Goal: Information Seeking & Learning: Learn about a topic

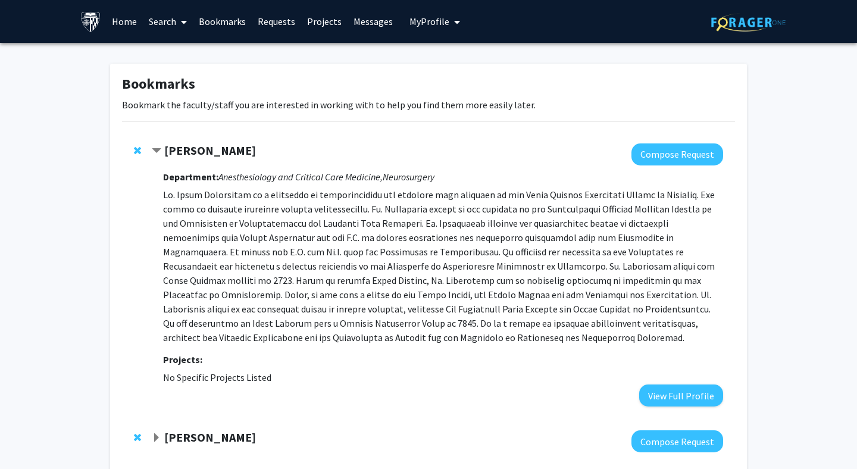
click at [158, 26] on link "Search" at bounding box center [168, 22] width 50 height 42
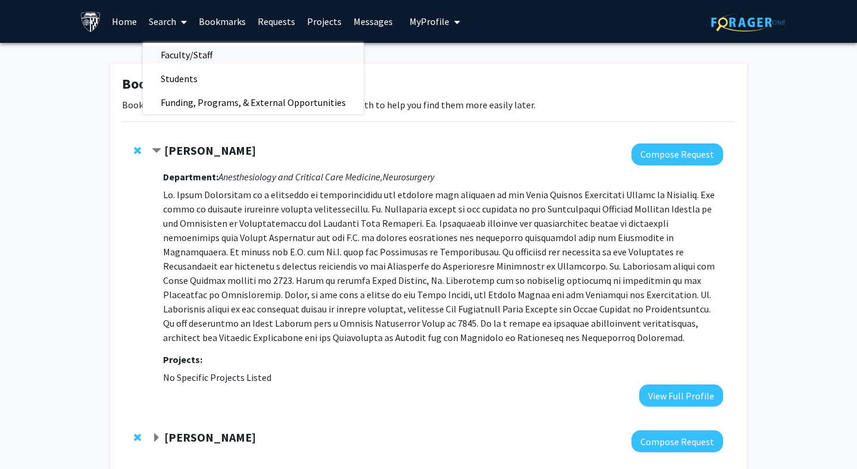
click at [165, 62] on span "Faculty/Staff" at bounding box center [186, 55] width 87 height 24
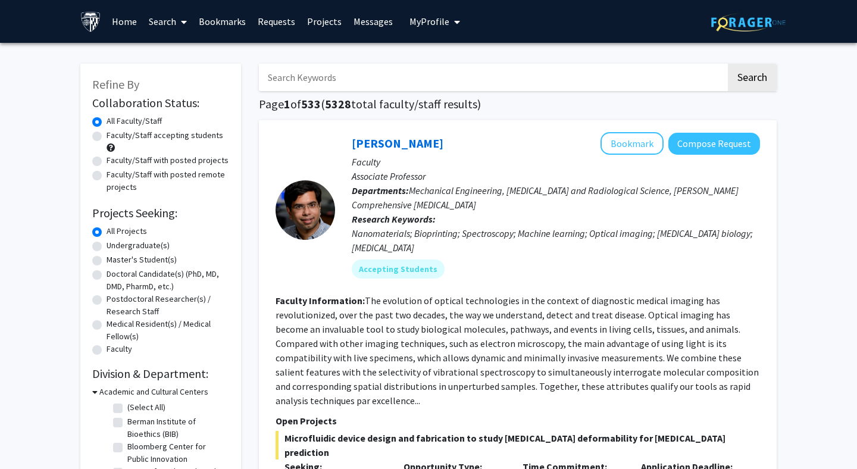
click at [308, 78] on input "Search Keywords" at bounding box center [492, 77] width 467 height 27
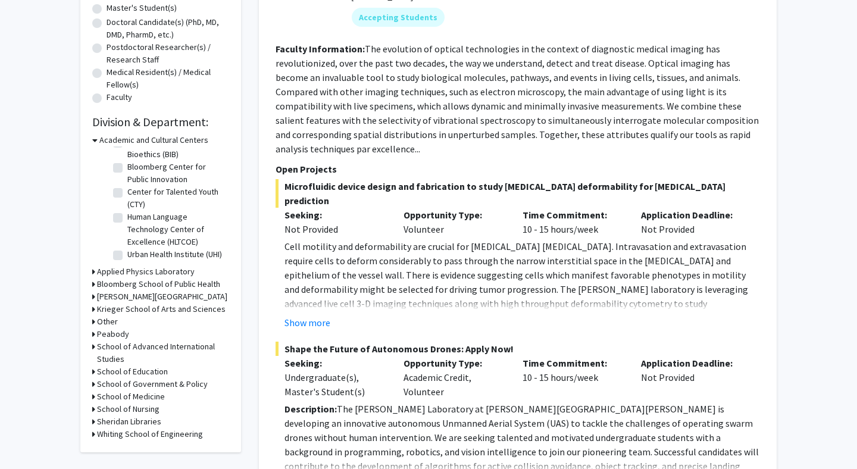
scroll to position [254, 0]
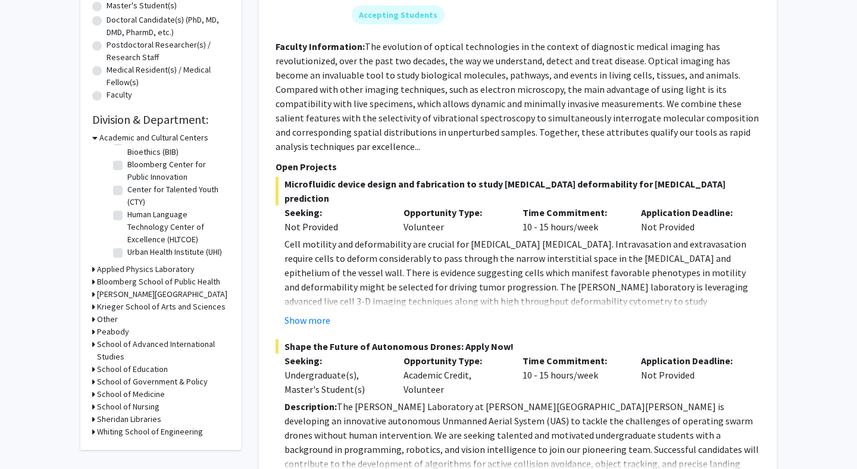
click at [139, 392] on h3 "School of Medicine" at bounding box center [131, 394] width 68 height 12
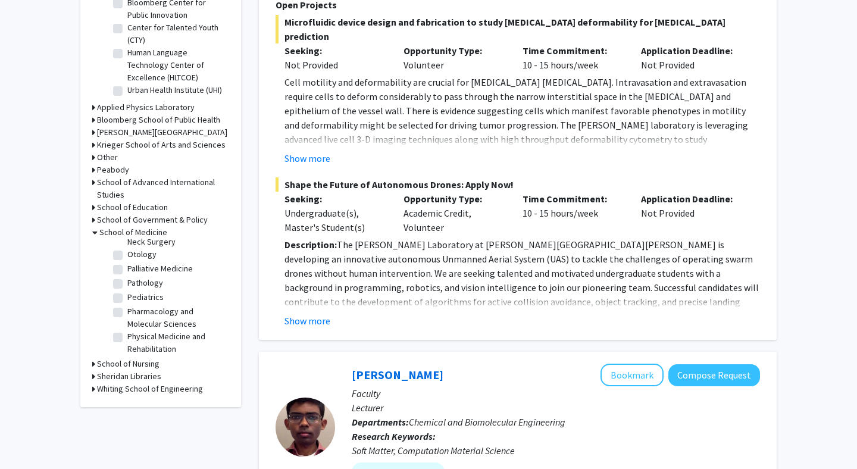
scroll to position [1423, 0]
click at [152, 368] on label "Plastic and [MEDICAL_DATA]" at bounding box center [175, 374] width 96 height 12
click at [135, 368] on input "Plastic and [MEDICAL_DATA]" at bounding box center [131, 372] width 8 height 8
checkbox input "true"
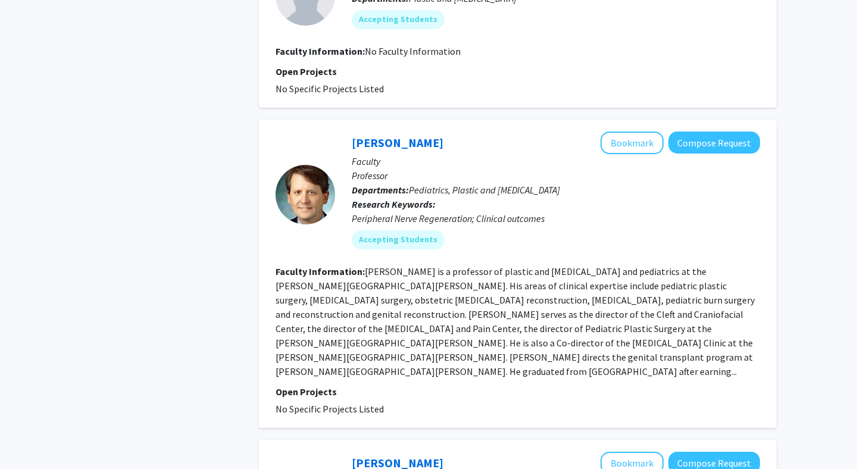
scroll to position [610, 0]
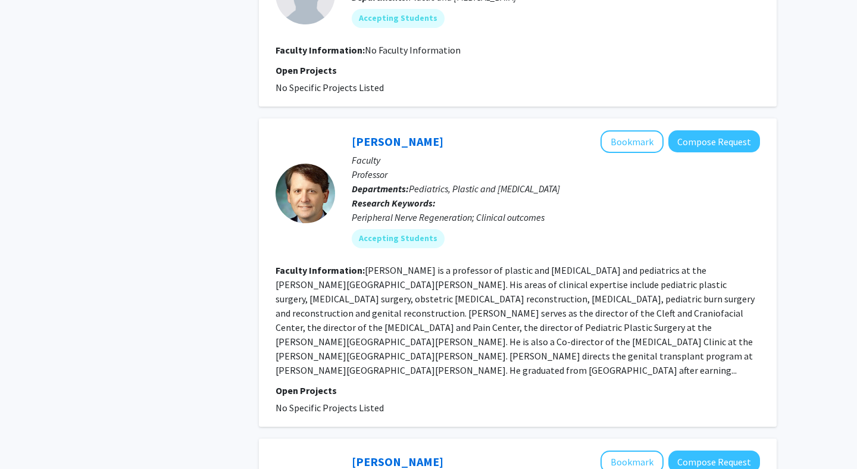
click at [289, 321] on fg-read-more "[PERSON_NAME] is a professor of plastic and [MEDICAL_DATA] and pediatrics at th…" at bounding box center [515, 320] width 479 height 112
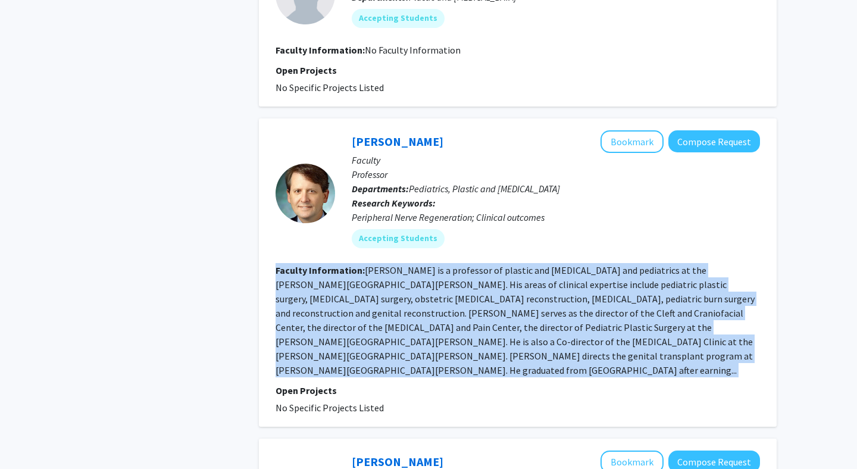
click at [289, 321] on fg-read-more "[PERSON_NAME] is a professor of plastic and [MEDICAL_DATA] and pediatrics at th…" at bounding box center [515, 320] width 479 height 112
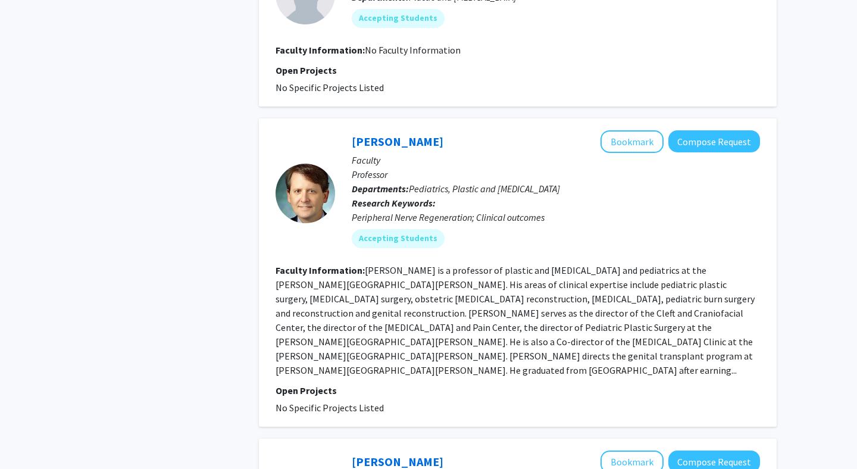
click at [289, 321] on fg-read-more "[PERSON_NAME] is a professor of plastic and [MEDICAL_DATA] and pediatrics at th…" at bounding box center [515, 320] width 479 height 112
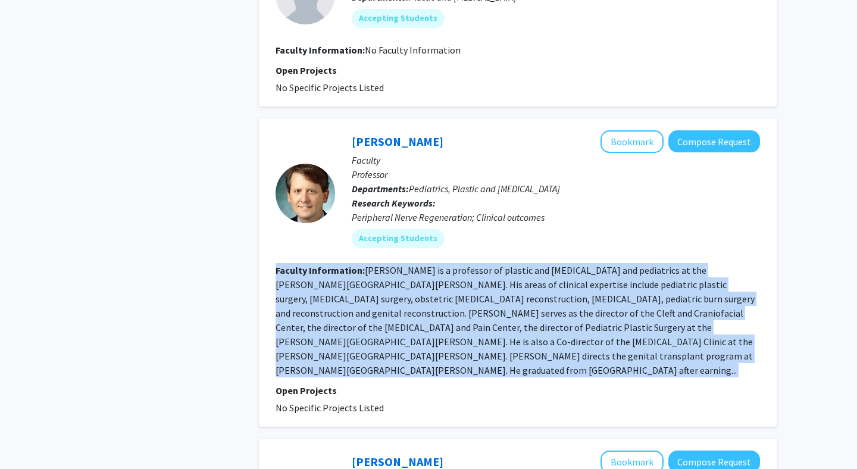
click at [289, 321] on fg-read-more "[PERSON_NAME] is a professor of plastic and [MEDICAL_DATA] and pediatrics at th…" at bounding box center [515, 320] width 479 height 112
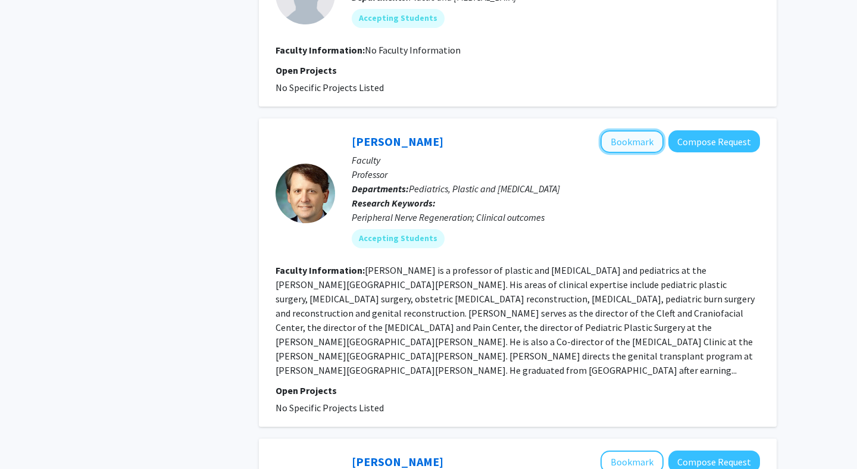
click at [609, 146] on button "Bookmark" at bounding box center [632, 141] width 63 height 23
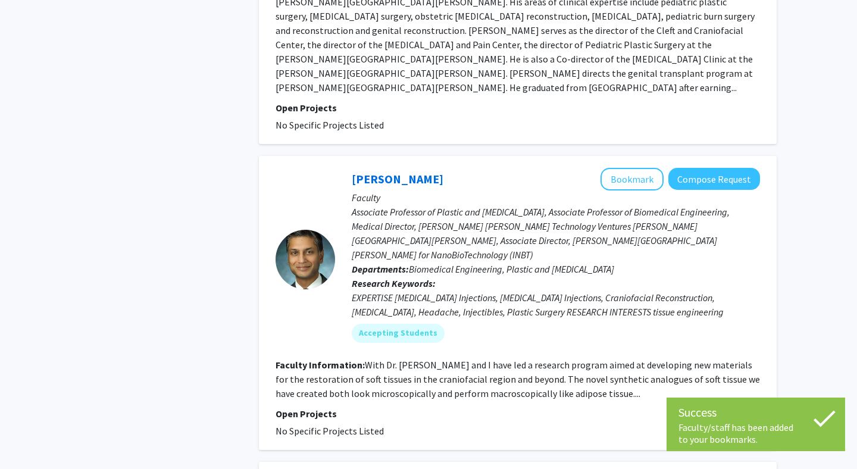
scroll to position [895, 0]
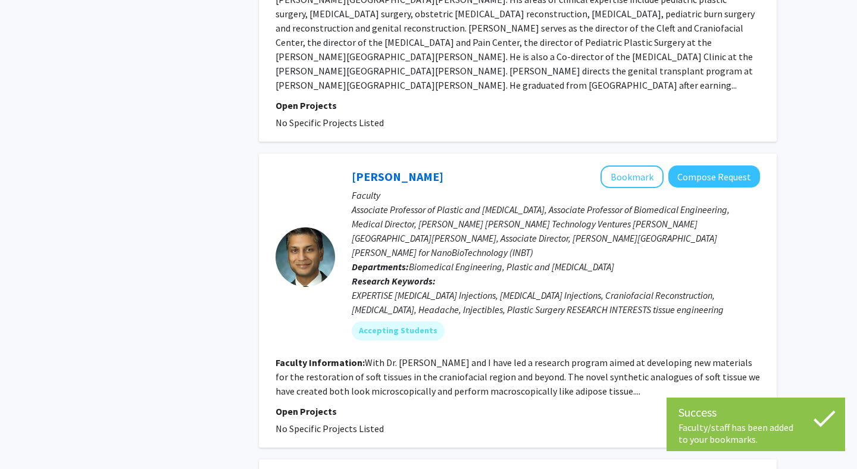
click at [565, 229] on p "Associate Professor of Plastic and [MEDICAL_DATA], Associate Professor of Biome…" at bounding box center [556, 230] width 408 height 57
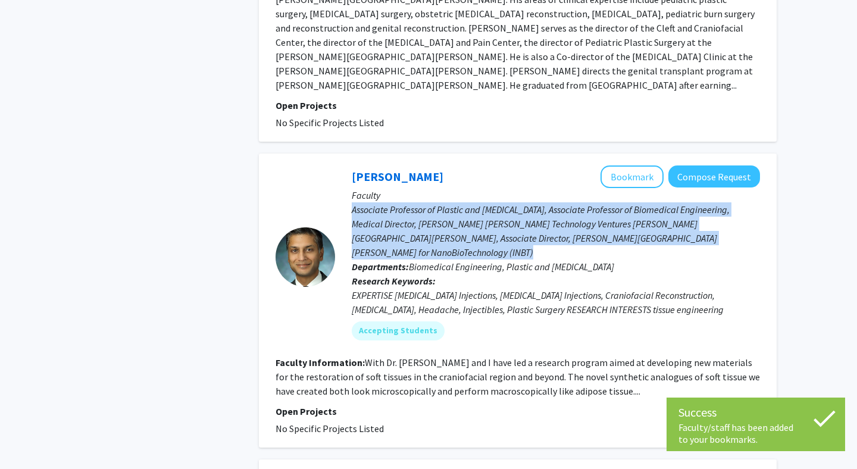
click at [565, 229] on p "Associate Professor of Plastic and [MEDICAL_DATA], Associate Professor of Biome…" at bounding box center [556, 230] width 408 height 57
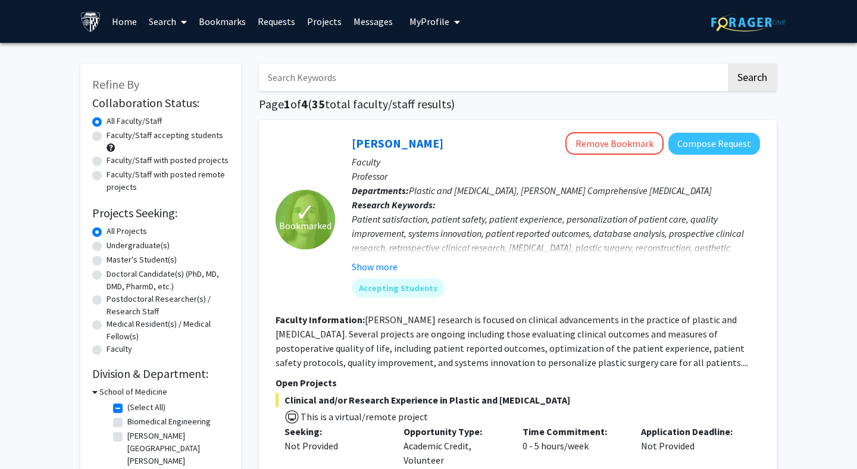
scroll to position [82, 0]
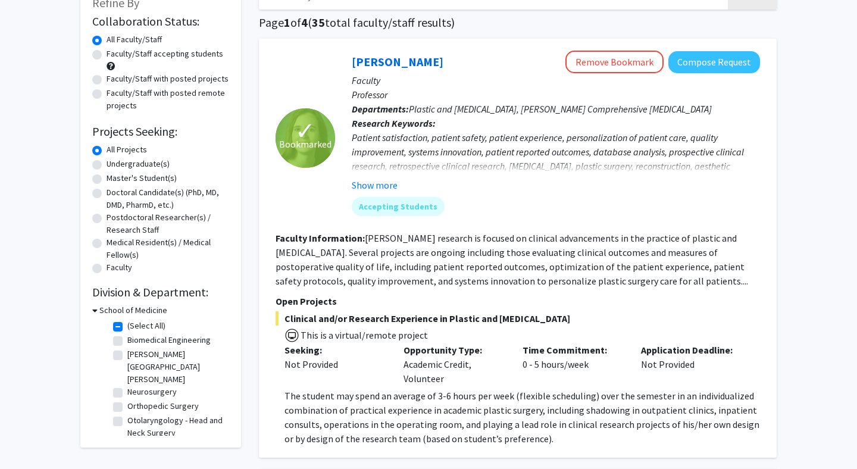
click at [182, 55] on label "Faculty/Staff accepting students" at bounding box center [165, 54] width 117 height 12
click at [114, 55] on input "Faculty/Staff accepting students" at bounding box center [111, 52] width 8 height 8
radio input "true"
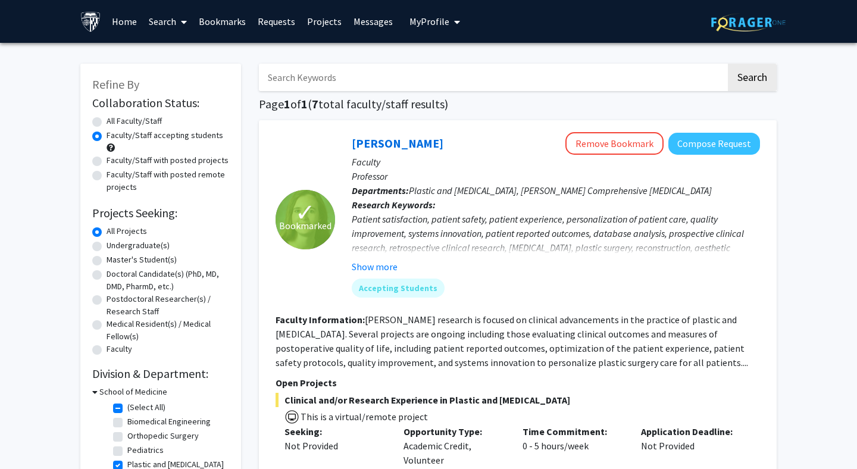
click at [117, 124] on label "All Faculty/Staff" at bounding box center [134, 121] width 55 height 12
click at [114, 123] on input "All Faculty/Staff" at bounding box center [111, 119] width 8 height 8
radio input "true"
click at [273, 90] on input "Search Keywords" at bounding box center [492, 77] width 467 height 27
type input "sami"
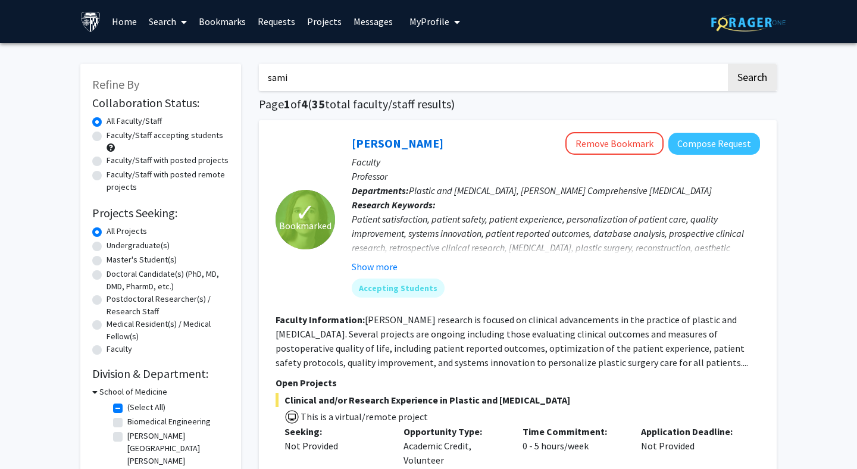
click at [728, 64] on button "Search" at bounding box center [752, 77] width 49 height 27
checkbox input "false"
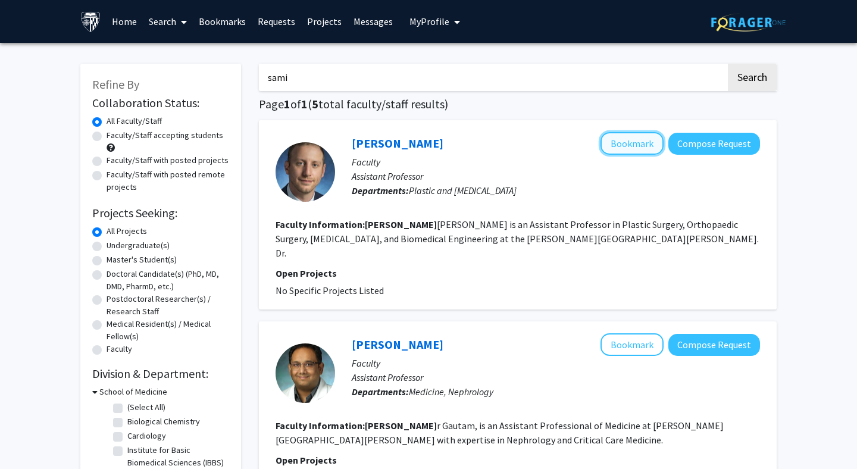
click at [620, 140] on button "Bookmark" at bounding box center [632, 143] width 63 height 23
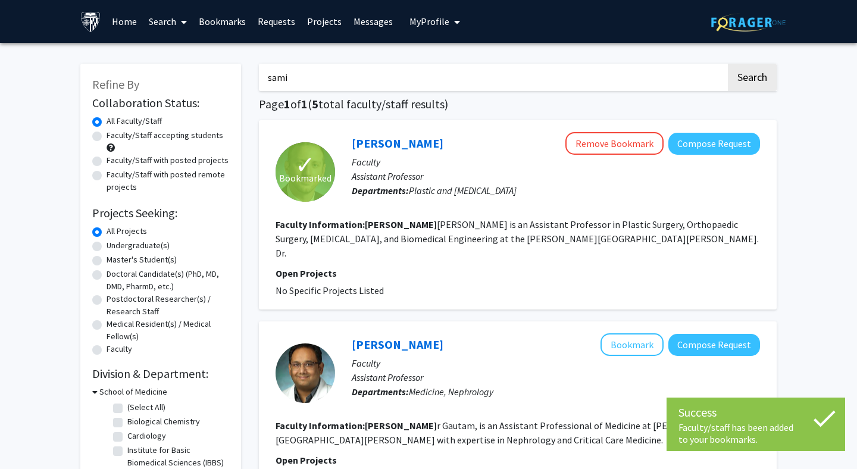
click at [547, 235] on fg-read-more "[PERSON_NAME] is an Assistant Professor in Plastic Surgery, Orthopaedic Surgery…" at bounding box center [517, 238] width 483 height 40
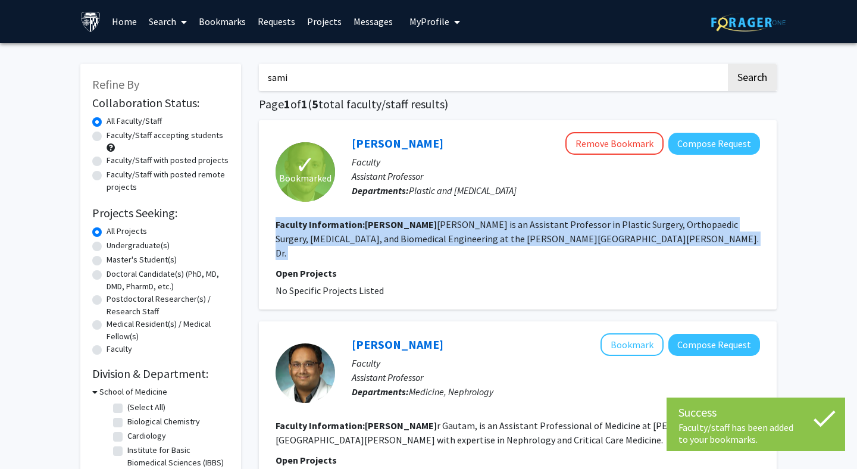
click at [547, 235] on fg-read-more "[PERSON_NAME] is an Assistant Professor in Plastic Surgery, Orthopaedic Surgery…" at bounding box center [517, 238] width 483 height 40
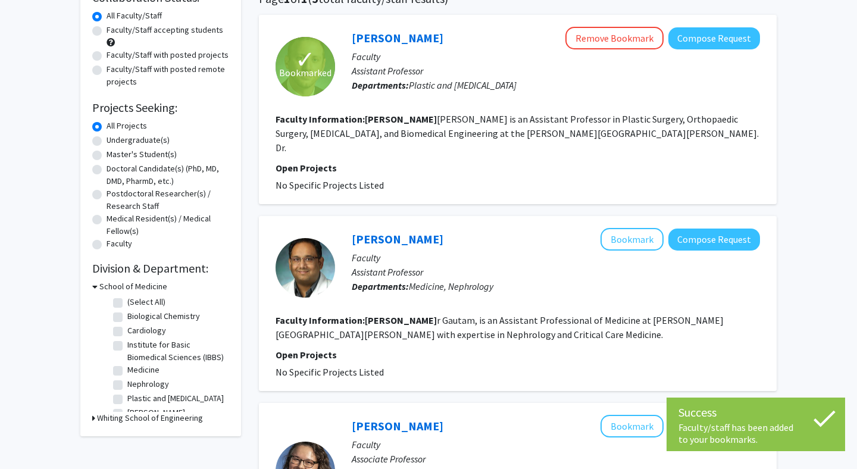
scroll to position [136, 0]
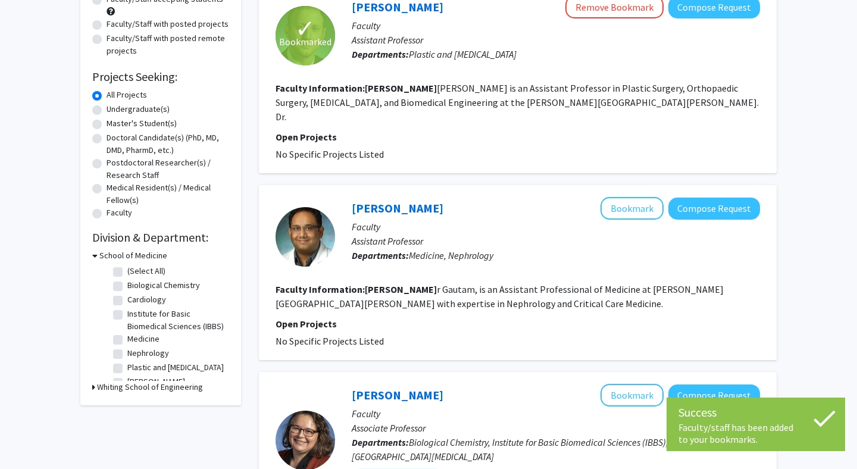
click at [542, 287] on section "Faculty Information: [PERSON_NAME], is an Assistant Professional of Medicine at…" at bounding box center [518, 296] width 484 height 29
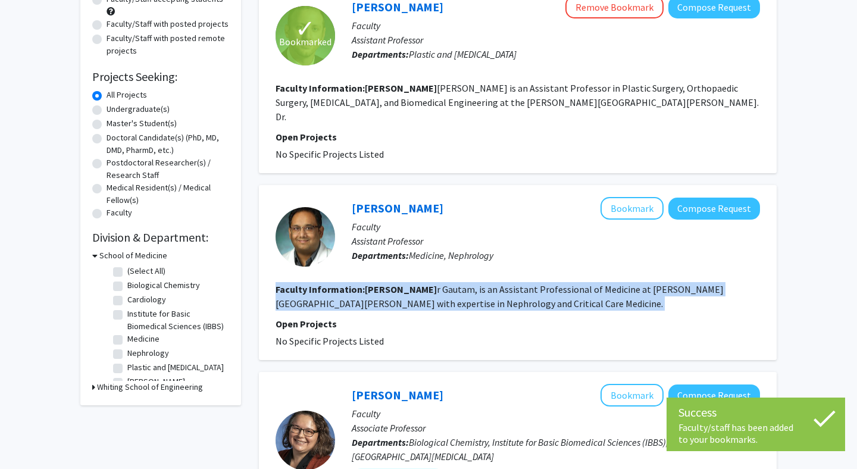
click at [542, 287] on section "Faculty Information: [PERSON_NAME], is an Assistant Professional of Medicine at…" at bounding box center [518, 296] width 484 height 29
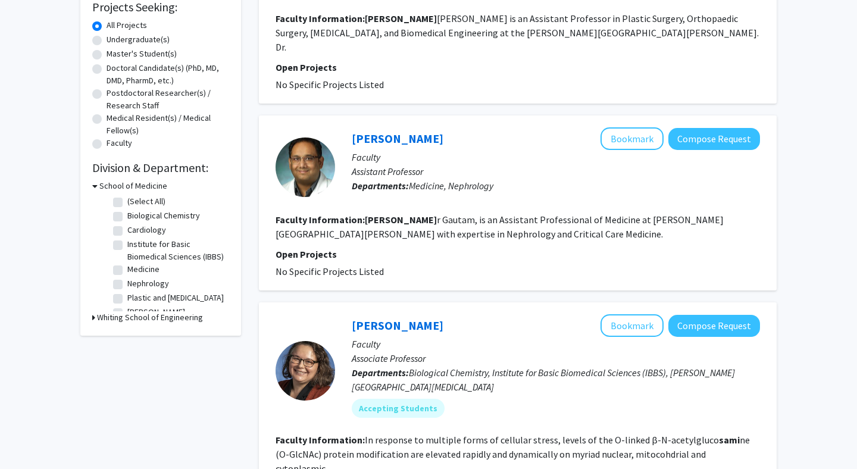
scroll to position [0, 0]
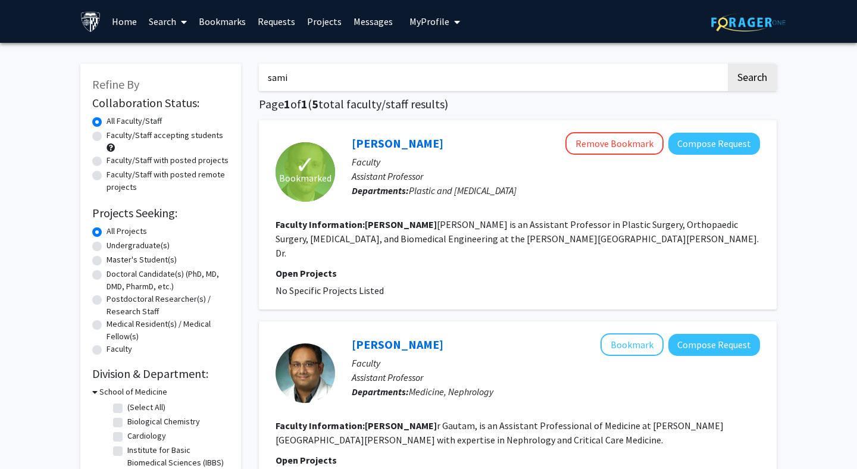
click at [388, 79] on input "sami" at bounding box center [492, 77] width 467 height 27
click at [728, 64] on button "Search" at bounding box center [752, 77] width 49 height 27
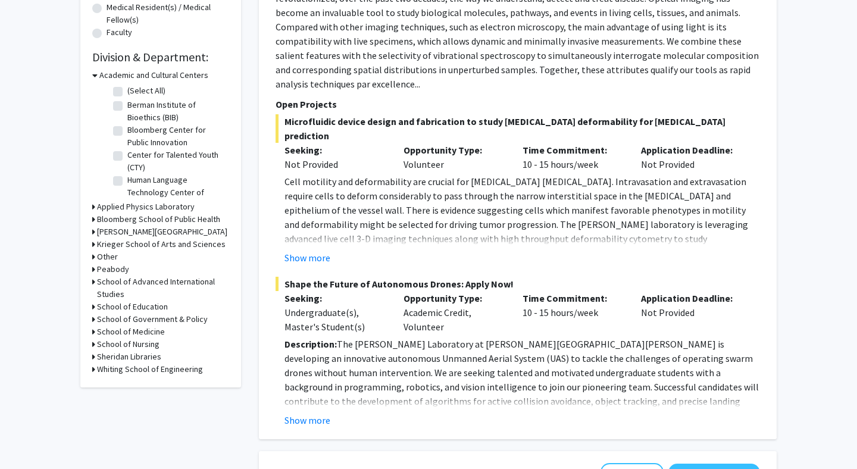
scroll to position [349, 0]
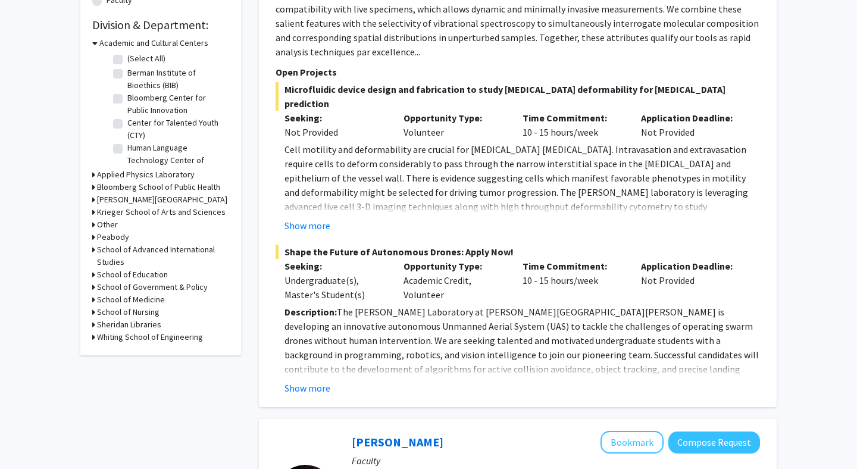
click at [115, 298] on h3 "School of Medicine" at bounding box center [131, 299] width 68 height 12
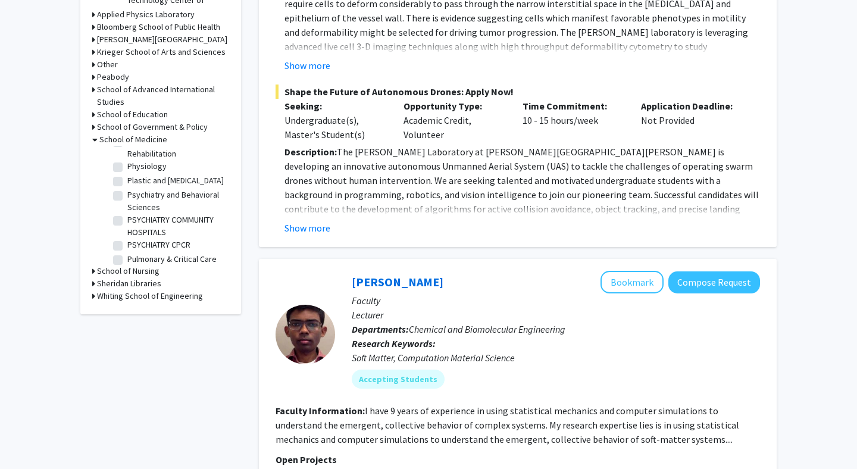
scroll to position [1383, 0]
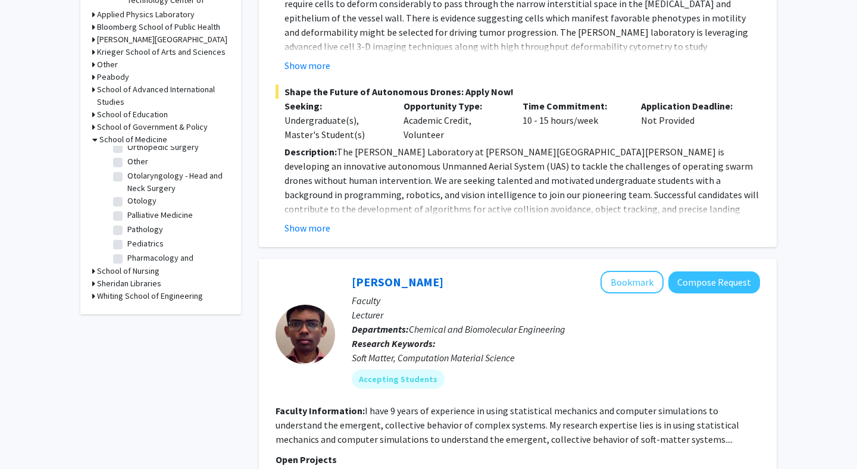
click at [145, 316] on label "Plastic and [MEDICAL_DATA]" at bounding box center [175, 322] width 96 height 12
click at [135, 316] on input "Plastic and [MEDICAL_DATA]" at bounding box center [131, 320] width 8 height 8
checkbox input "true"
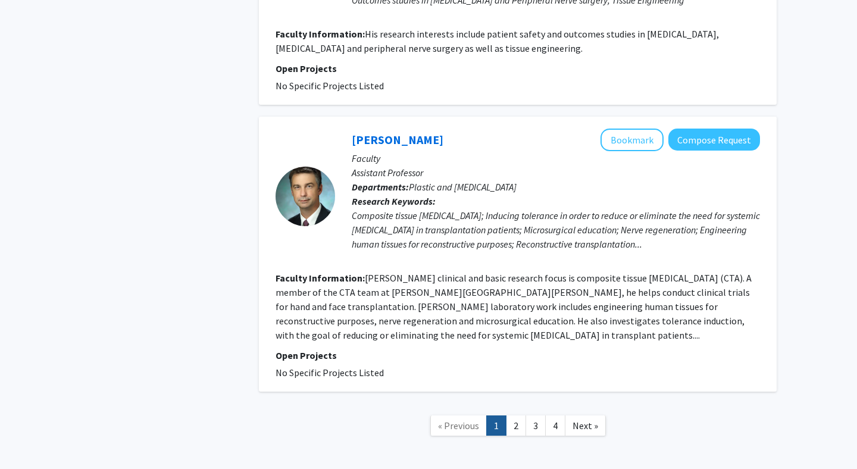
scroll to position [2488, 0]
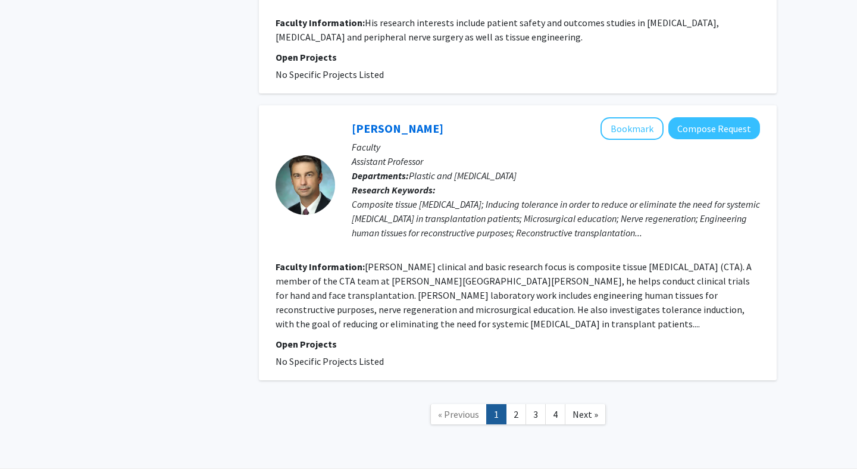
click at [505, 404] on link "1" at bounding box center [496, 414] width 20 height 21
click at [512, 404] on link "2" at bounding box center [516, 414] width 20 height 21
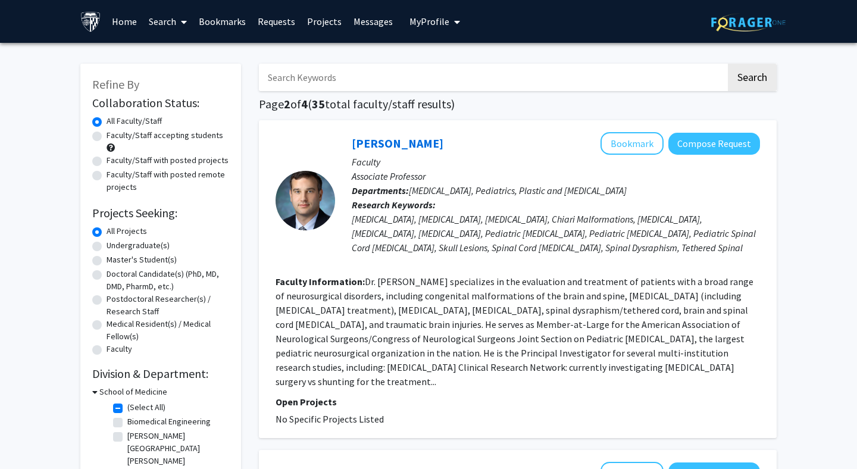
click at [467, 251] on div "[MEDICAL_DATA], [MEDICAL_DATA], [MEDICAL_DATA], Chiari Malformations, [MEDICAL_…" at bounding box center [556, 240] width 408 height 57
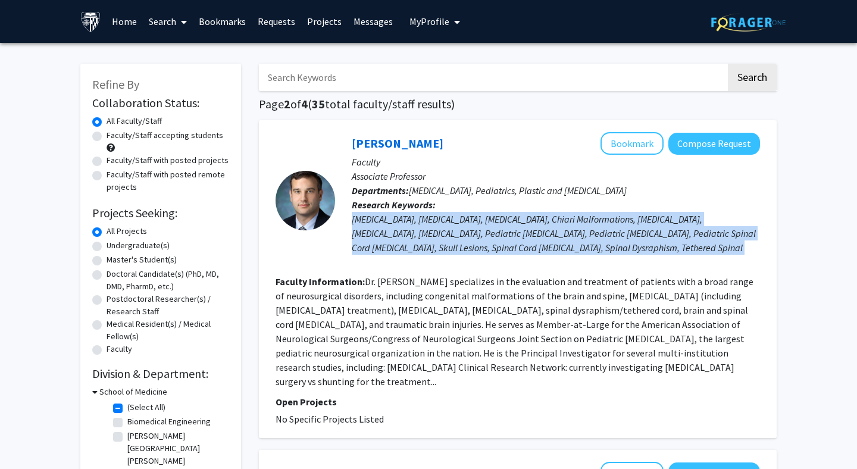
click at [467, 251] on div "[MEDICAL_DATA], [MEDICAL_DATA], [MEDICAL_DATA], Chiari Malformations, [MEDICAL_…" at bounding box center [556, 240] width 408 height 57
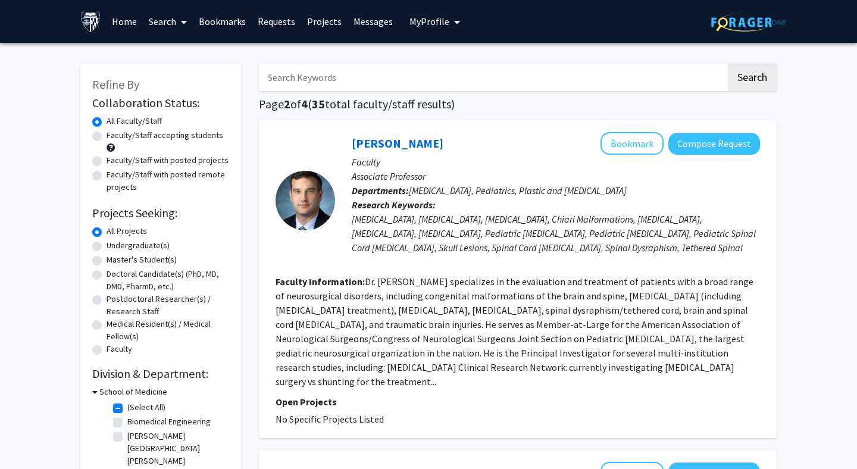
click at [463, 306] on fg-read-more "Dr. [PERSON_NAME] specializes in the evaluation and treatment of patients with …" at bounding box center [515, 332] width 478 height 112
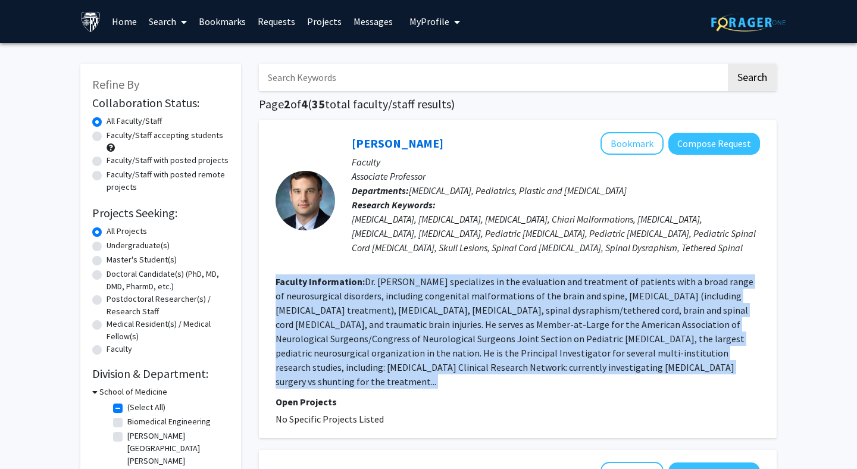
click at [463, 306] on fg-read-more "Dr. [PERSON_NAME] specializes in the evaluation and treatment of patients with …" at bounding box center [515, 332] width 478 height 112
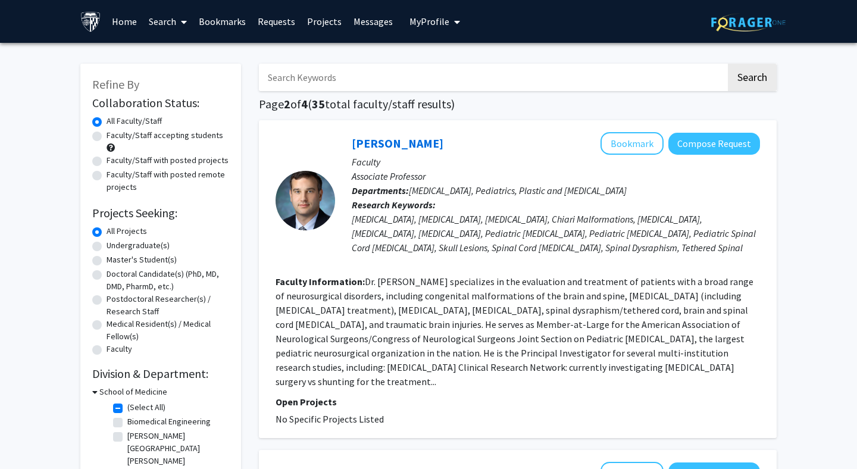
click at [463, 306] on fg-read-more "Dr. [PERSON_NAME] specializes in the evaluation and treatment of patients with …" at bounding box center [515, 332] width 478 height 112
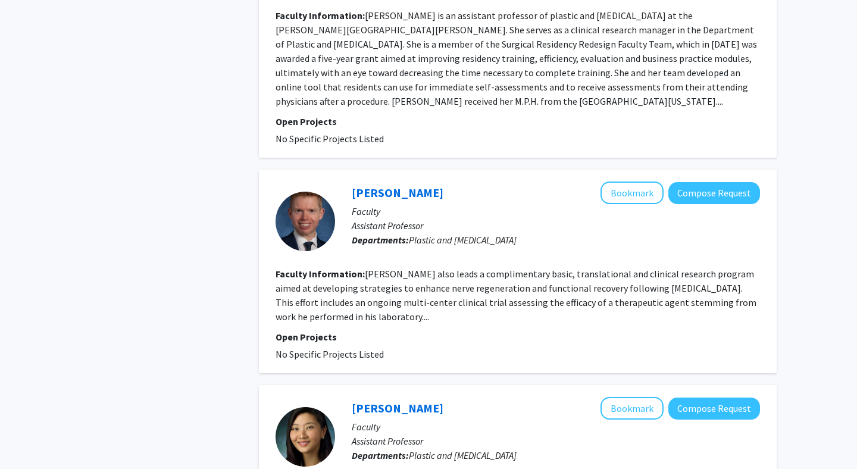
scroll to position [568, 0]
click at [518, 267] on fg-read-more "[PERSON_NAME] also leads a complimentary basic, translational and clinical rese…" at bounding box center [516, 294] width 481 height 55
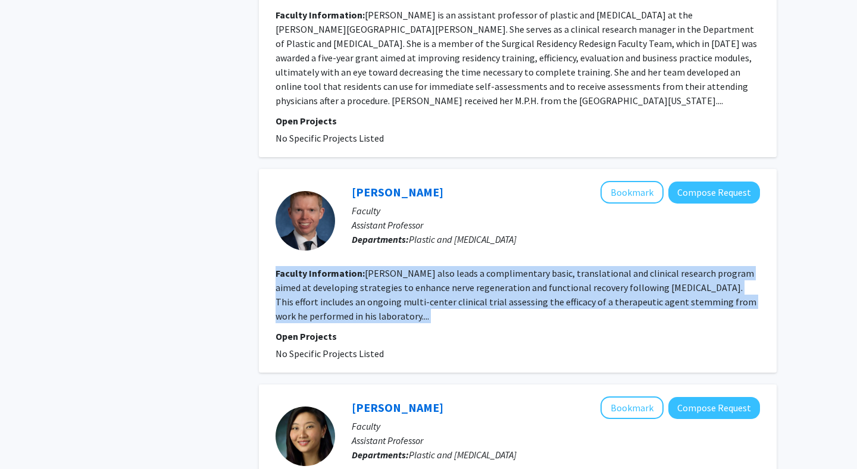
click at [518, 267] on fg-read-more "[PERSON_NAME] also leads a complimentary basic, translational and clinical rese…" at bounding box center [516, 294] width 481 height 55
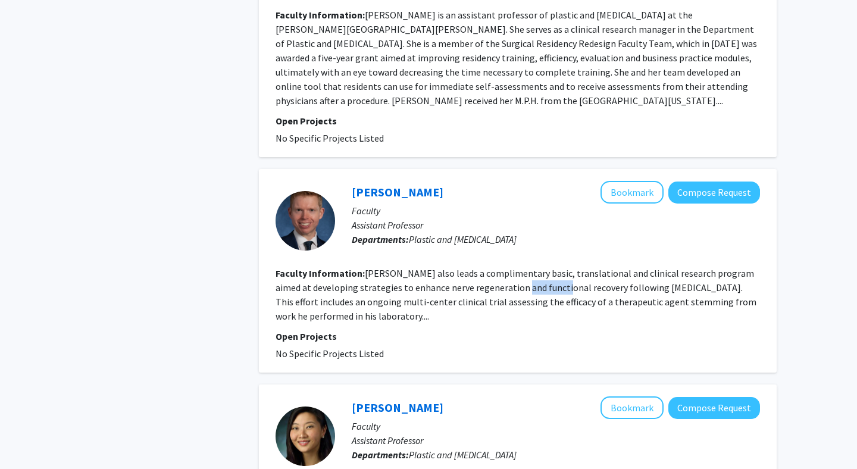
click at [518, 267] on fg-read-more "[PERSON_NAME] also leads a complimentary basic, translational and clinical rese…" at bounding box center [516, 294] width 481 height 55
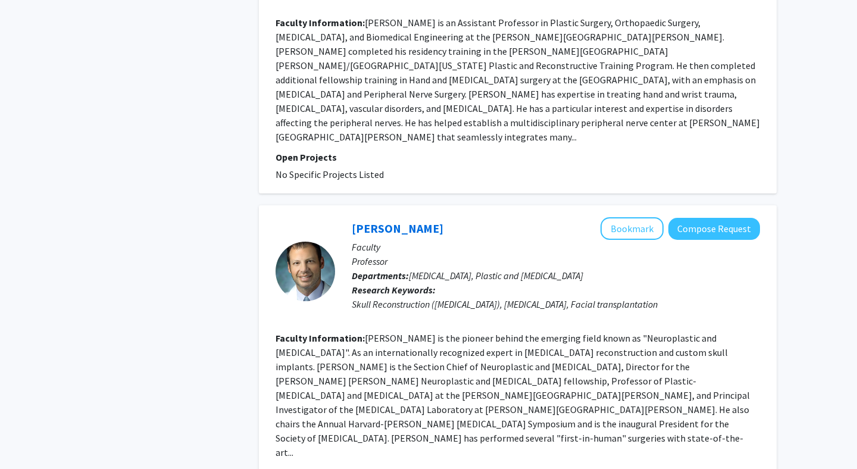
scroll to position [1263, 0]
click at [509, 347] on fg-read-more "[PERSON_NAME] is the pioneer behind the emerging field known as "Neuroplastic a…" at bounding box center [513, 396] width 474 height 126
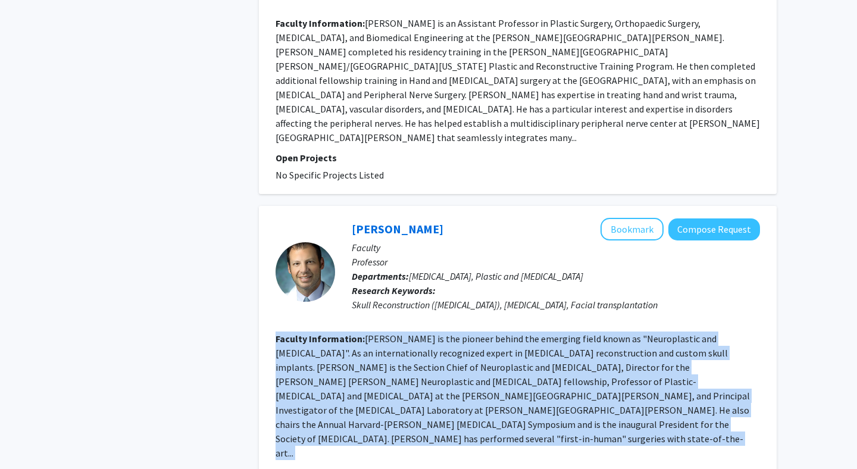
click at [509, 347] on fg-read-more "[PERSON_NAME] is the pioneer behind the emerging field known as "Neuroplastic a…" at bounding box center [513, 396] width 474 height 126
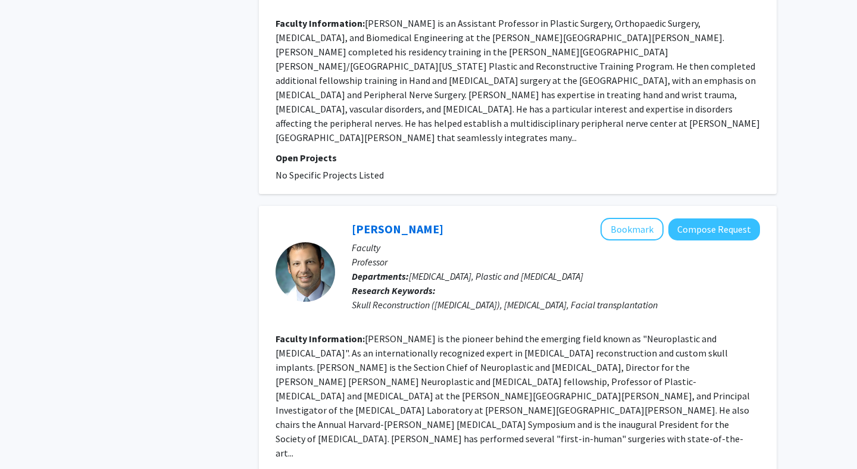
click at [509, 347] on fg-read-more "[PERSON_NAME] is the pioneer behind the emerging field known as "Neuroplastic a…" at bounding box center [513, 396] width 474 height 126
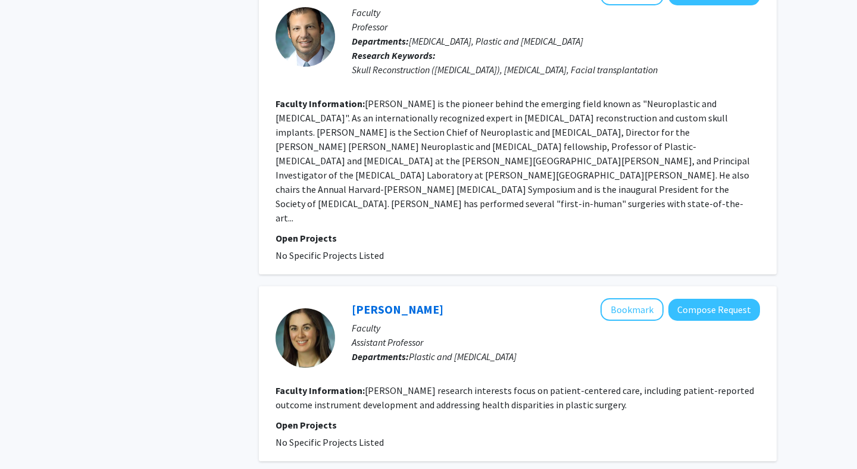
scroll to position [1497, 0]
click at [624, 299] on button "Bookmark" at bounding box center [632, 310] width 63 height 23
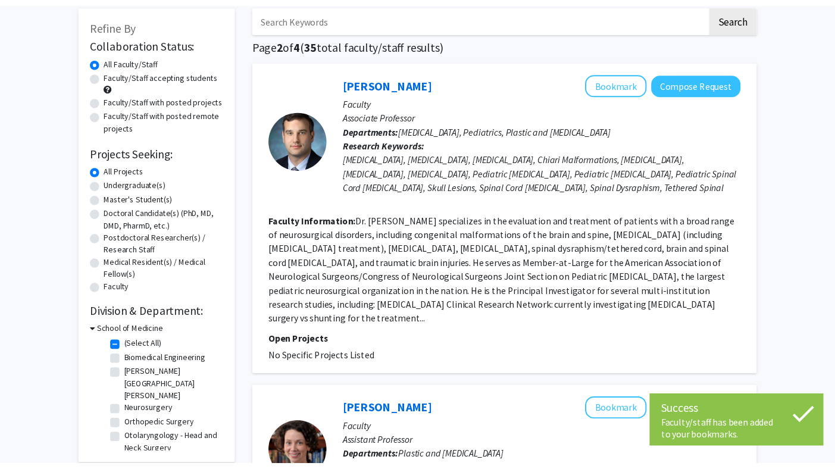
scroll to position [0, 0]
